Goal: Find specific page/section: Find specific page/section

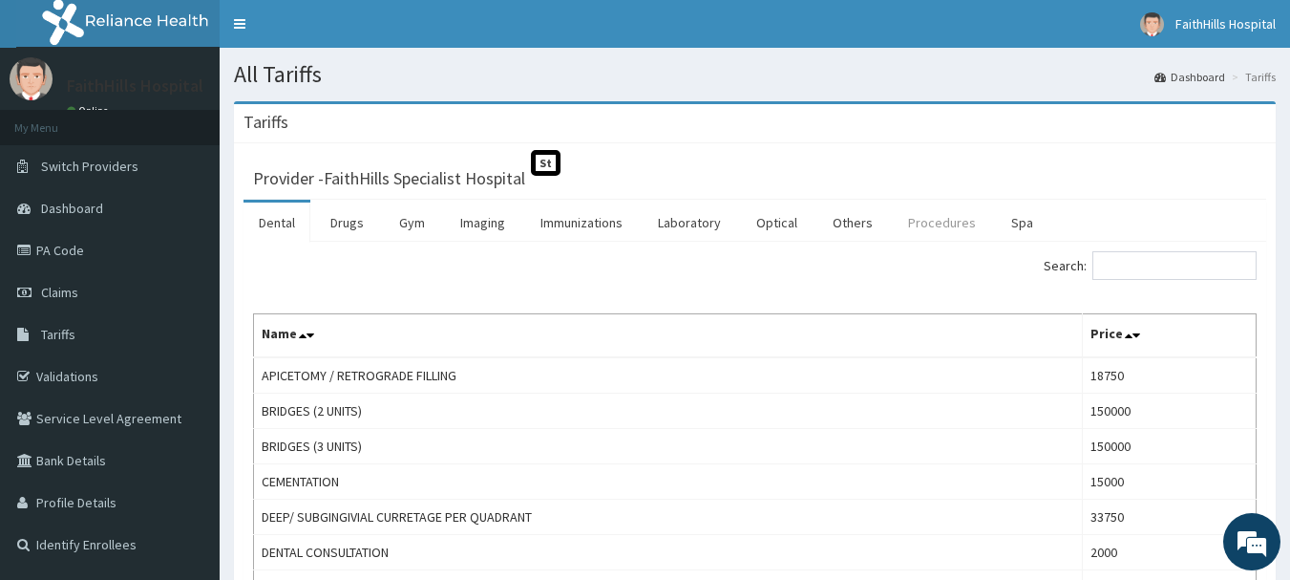
click at [924, 229] on link "Procedures" at bounding box center [942, 222] width 98 height 40
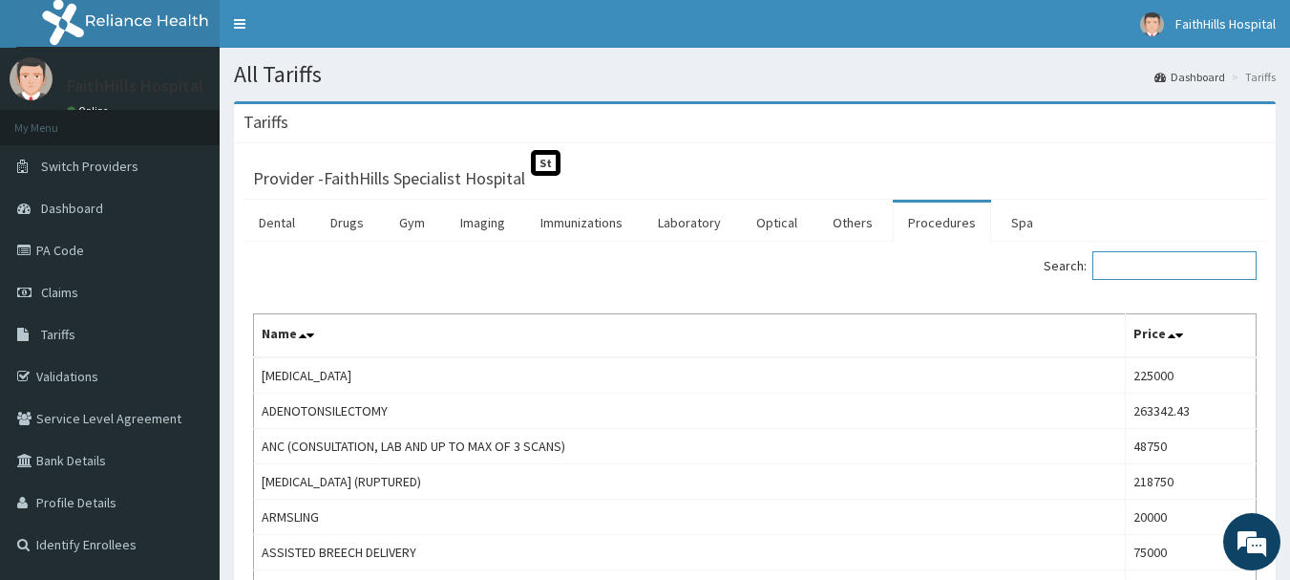
click at [1145, 258] on input "Search:" at bounding box center [1174, 265] width 164 height 29
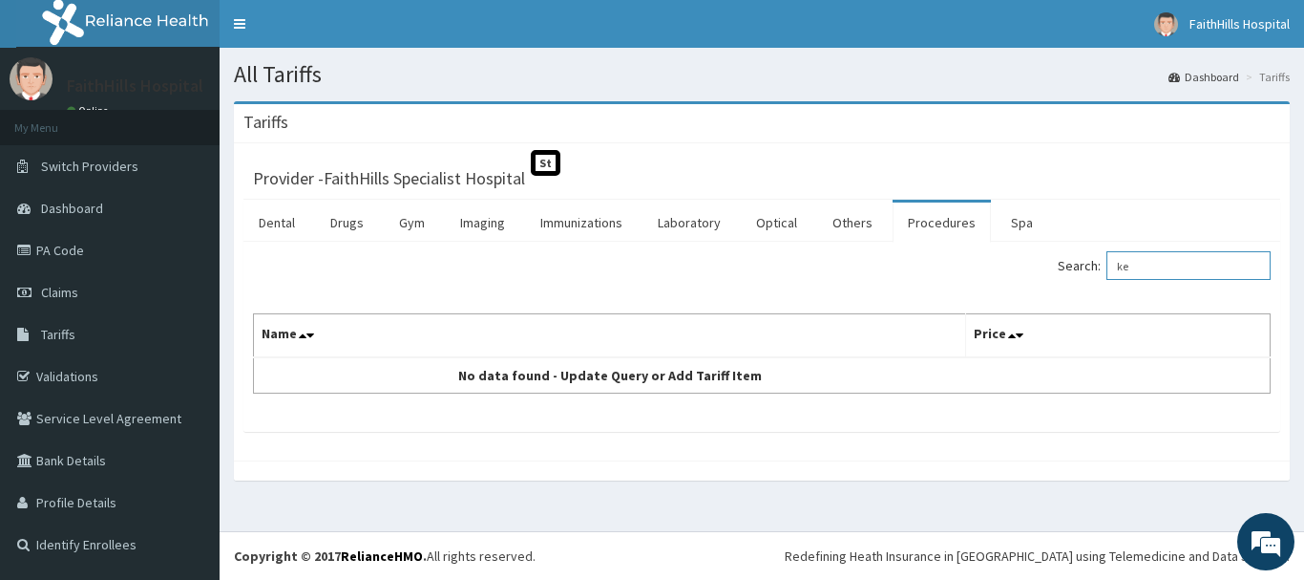
type input "k"
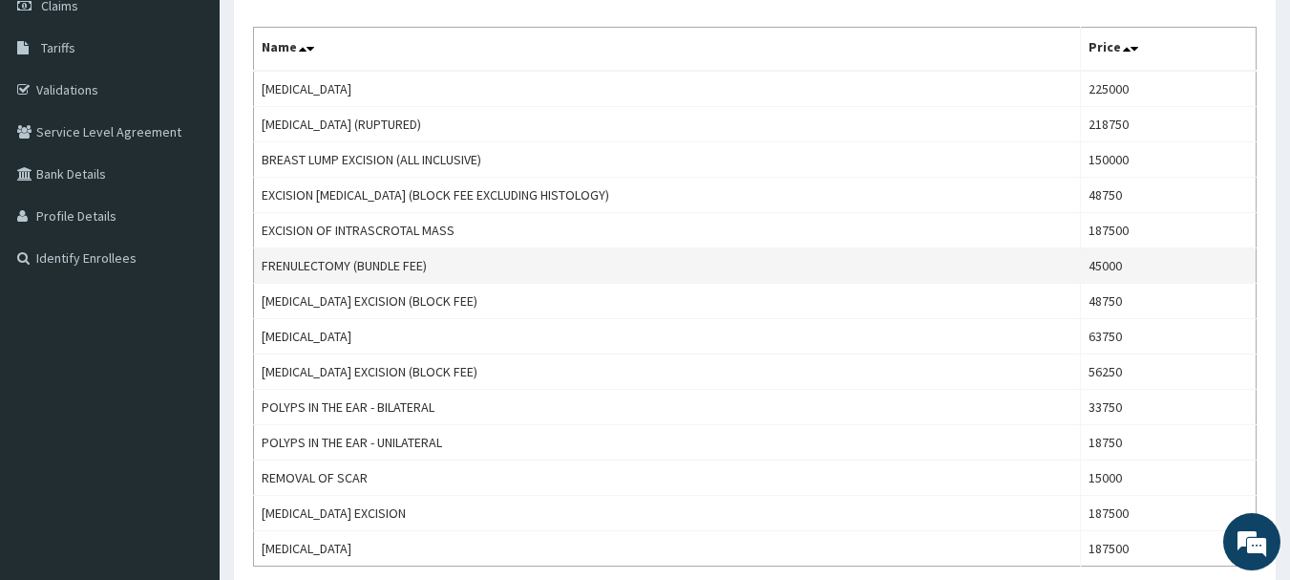
scroll to position [382, 0]
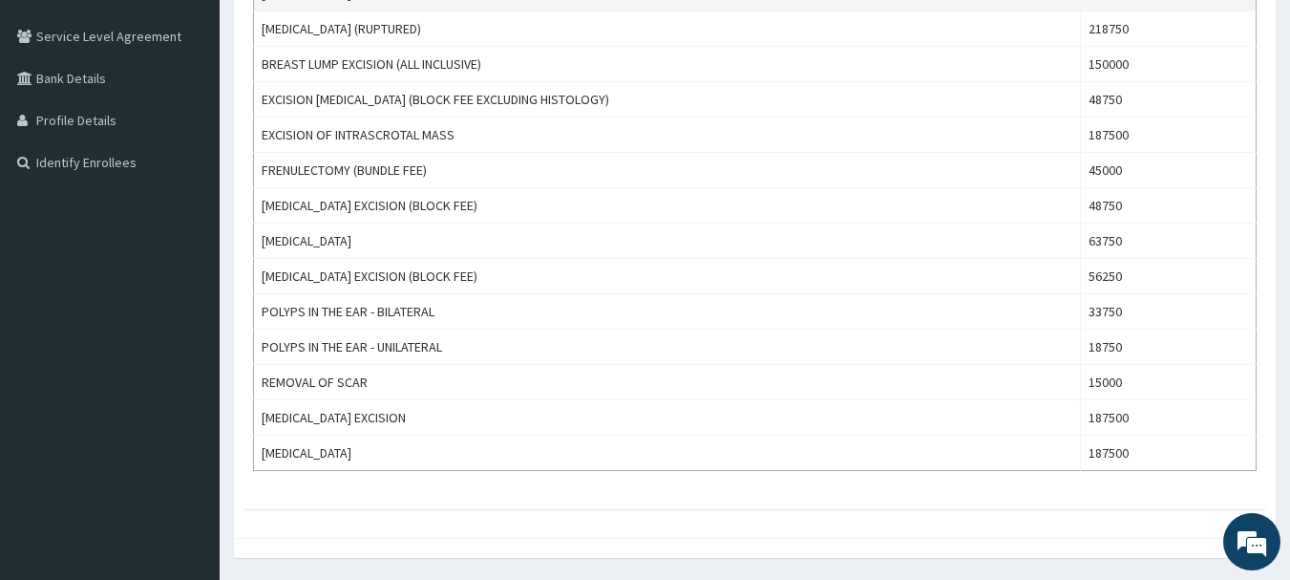
type input "excision"
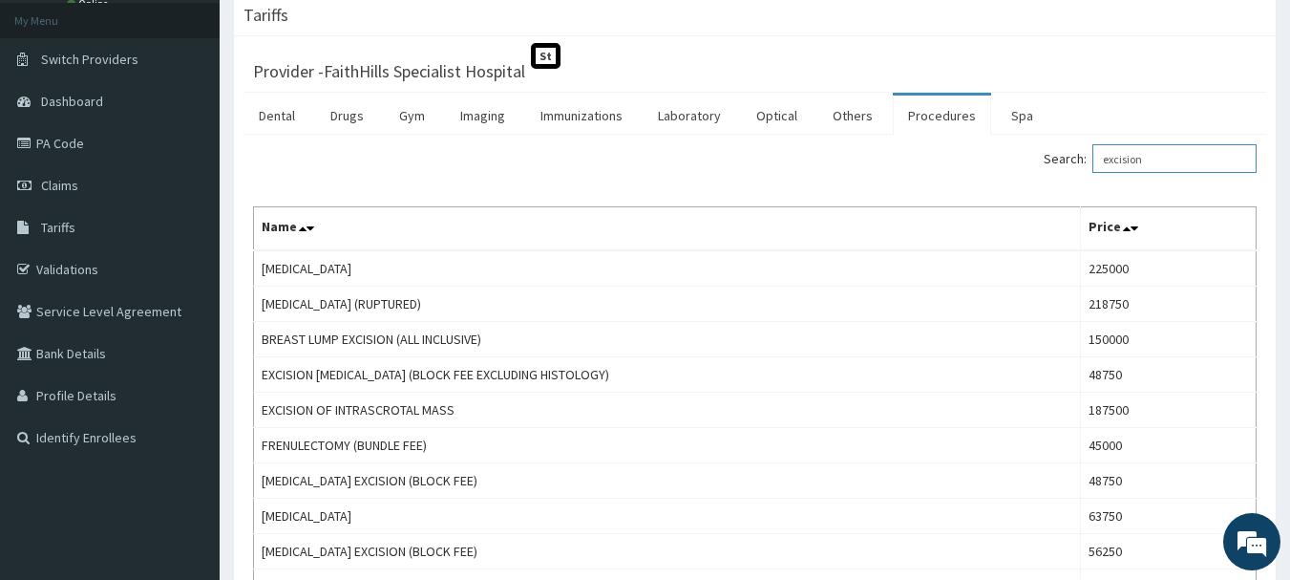
scroll to position [60, 0]
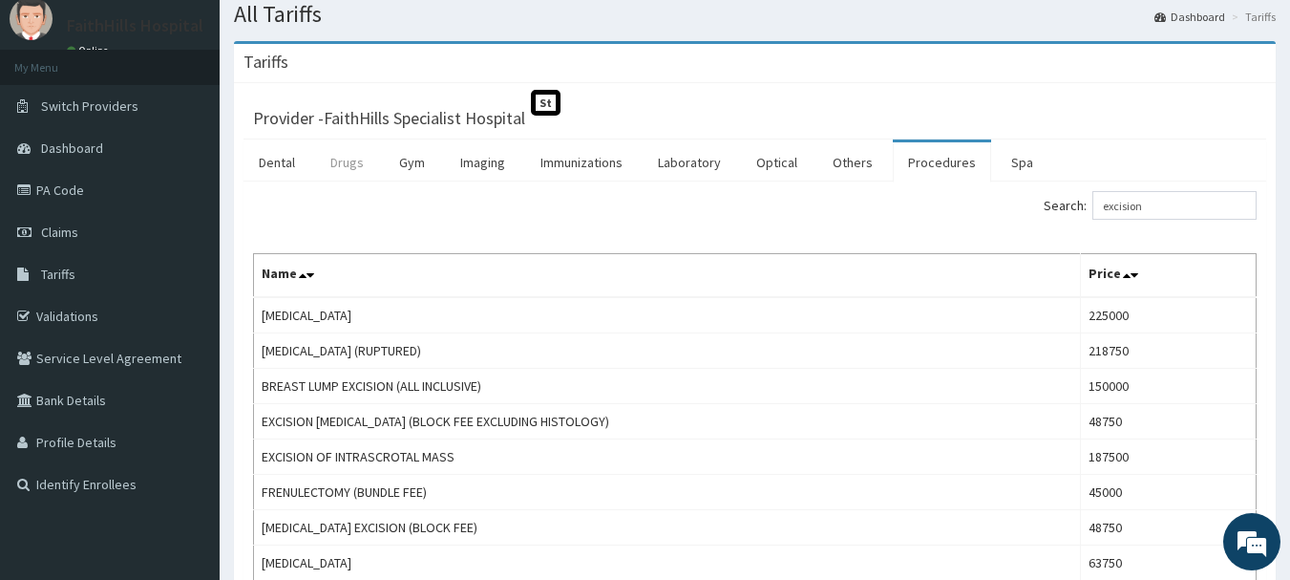
click at [343, 158] on link "Drugs" at bounding box center [347, 162] width 64 height 40
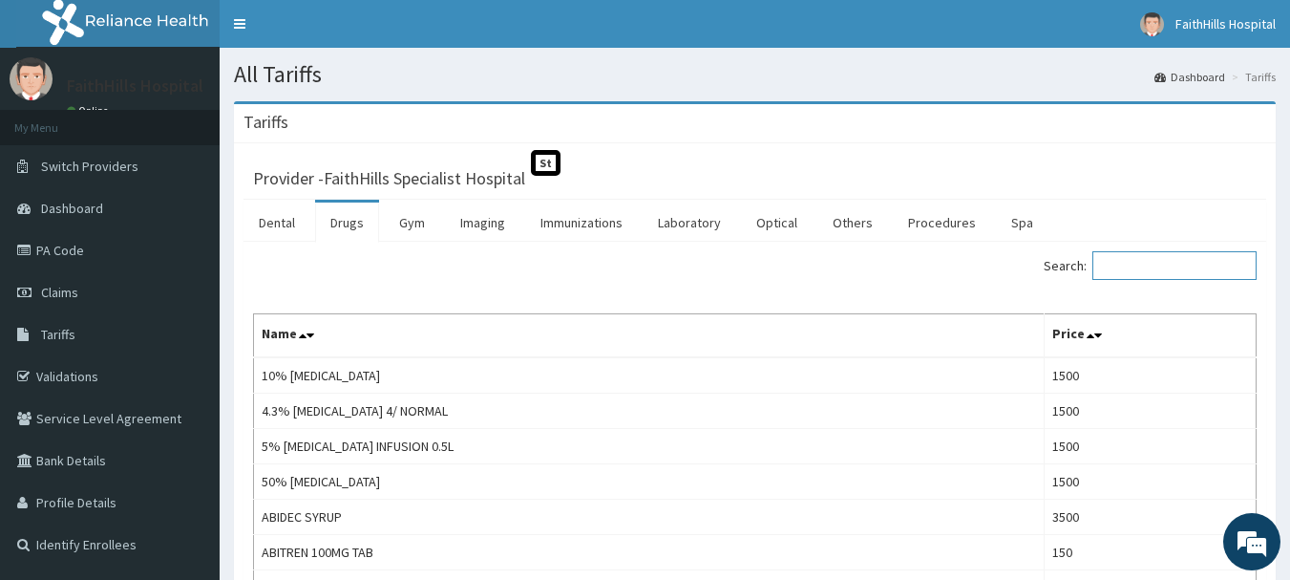
click at [1145, 264] on input "Search:" at bounding box center [1174, 265] width 164 height 29
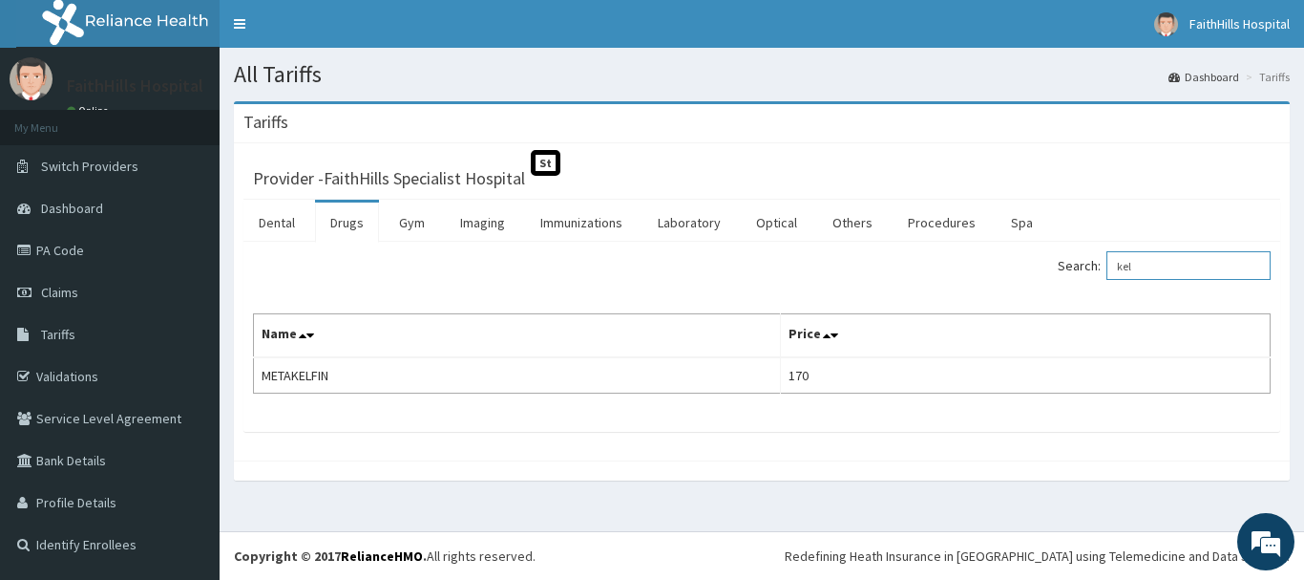
type input "kel"
click at [343, 225] on link "Drugs" at bounding box center [347, 222] width 64 height 40
click at [348, 222] on link "Drugs" at bounding box center [347, 222] width 64 height 40
click at [381, 275] on div "Search:" at bounding box center [762, 267] width 1046 height 33
click at [347, 221] on link "Drugs" at bounding box center [347, 222] width 64 height 40
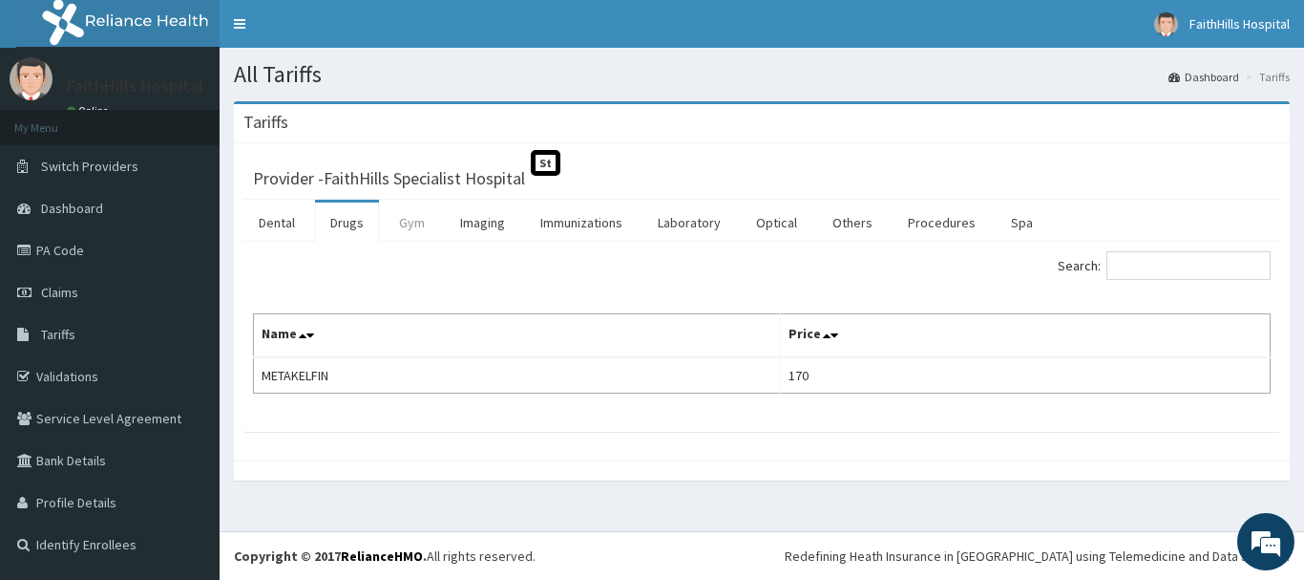
click at [418, 225] on link "Gym" at bounding box center [412, 222] width 56 height 40
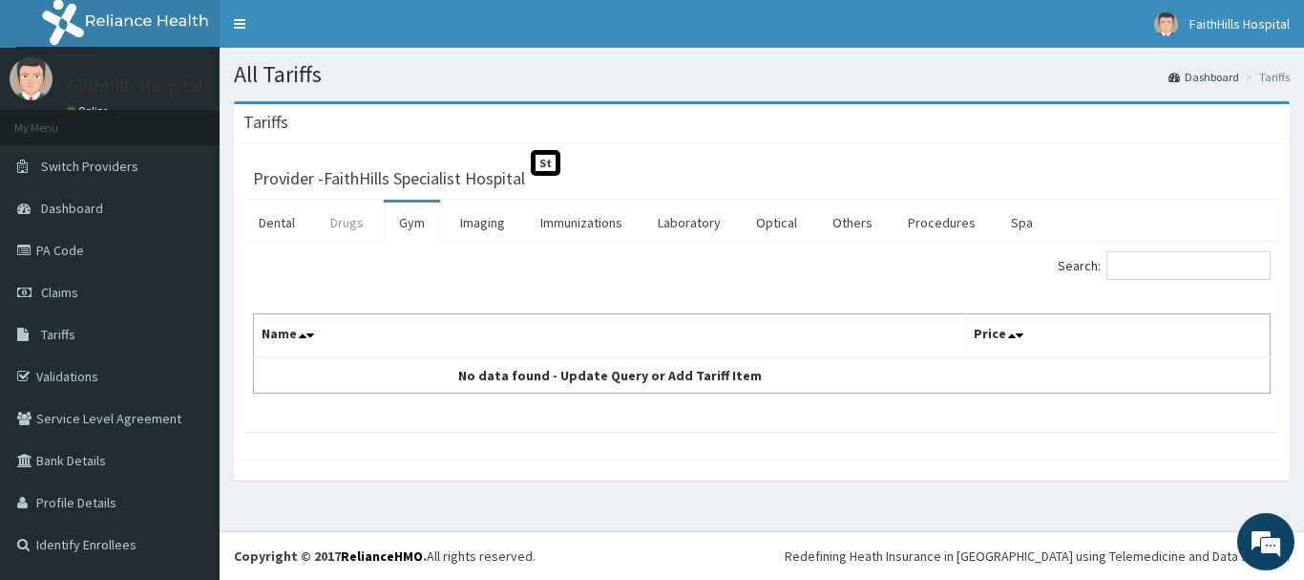
click at [348, 222] on link "Drugs" at bounding box center [347, 222] width 64 height 40
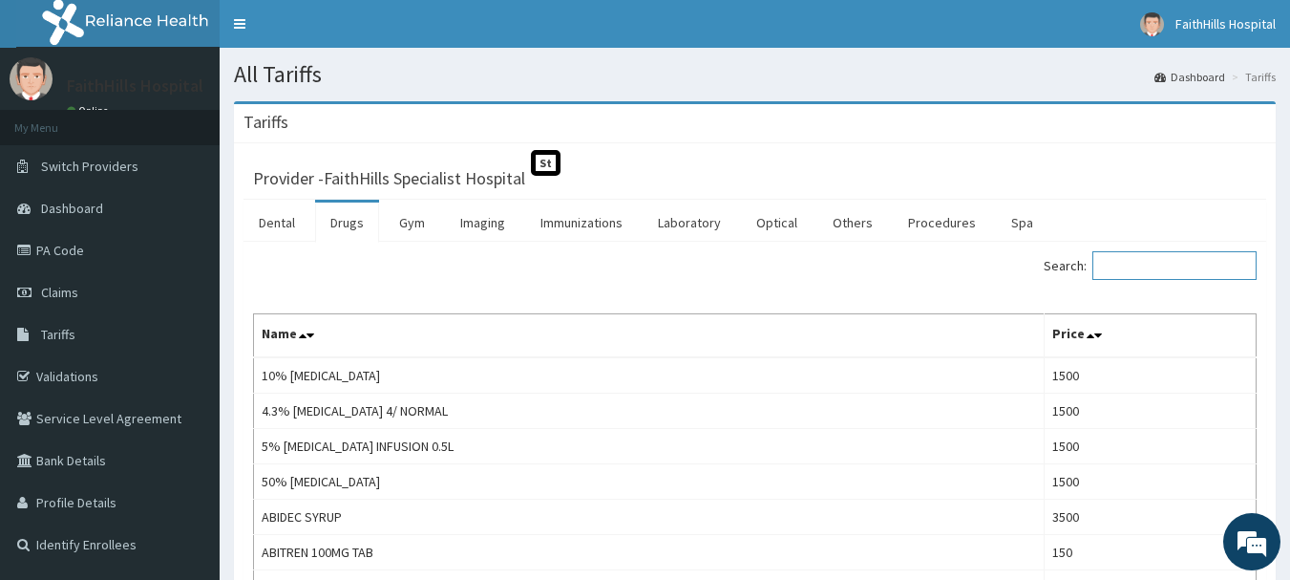
click at [1139, 267] on input "Search:" at bounding box center [1174, 265] width 164 height 29
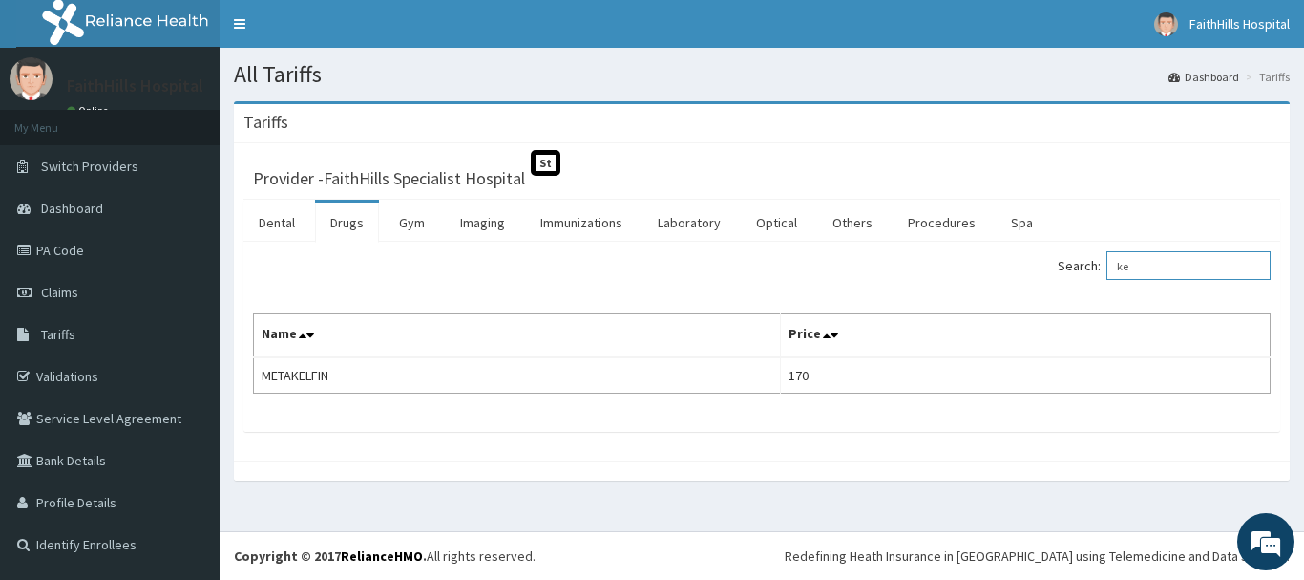
type input "k"
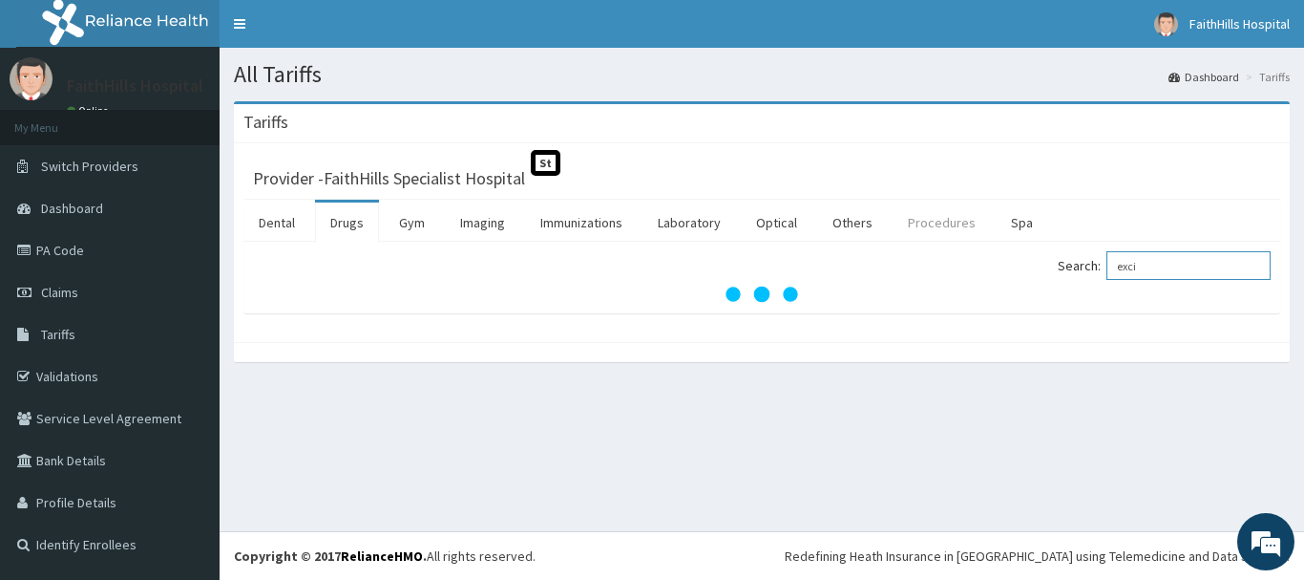
type input "exci"
click at [926, 226] on link "Procedures" at bounding box center [942, 222] width 98 height 40
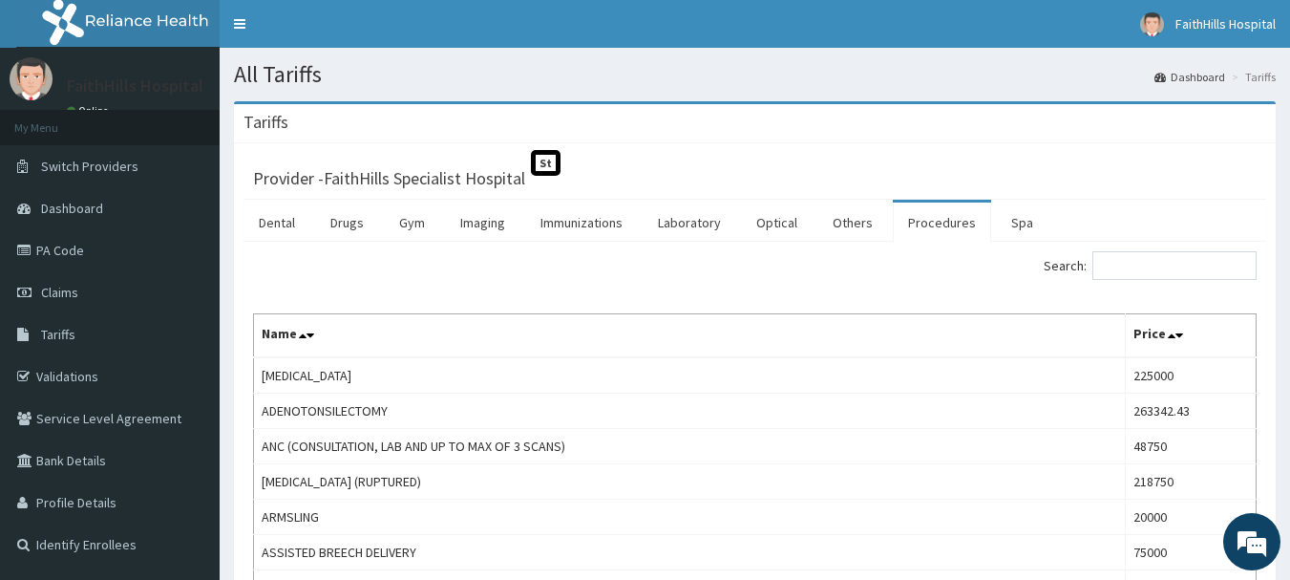
click at [928, 224] on link "Procedures" at bounding box center [942, 222] width 98 height 40
click at [1131, 273] on input "Search:" at bounding box center [1174, 265] width 164 height 29
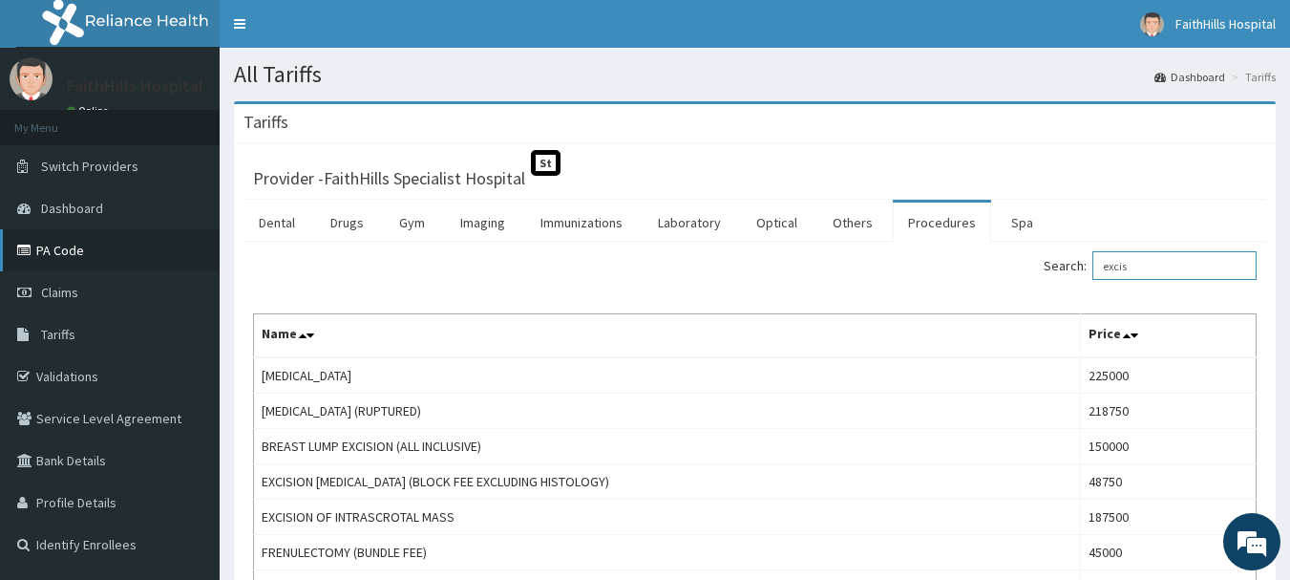
type input "excis"
click at [58, 240] on link "PA Code" at bounding box center [110, 250] width 220 height 42
